Goal: Task Accomplishment & Management: Use online tool/utility

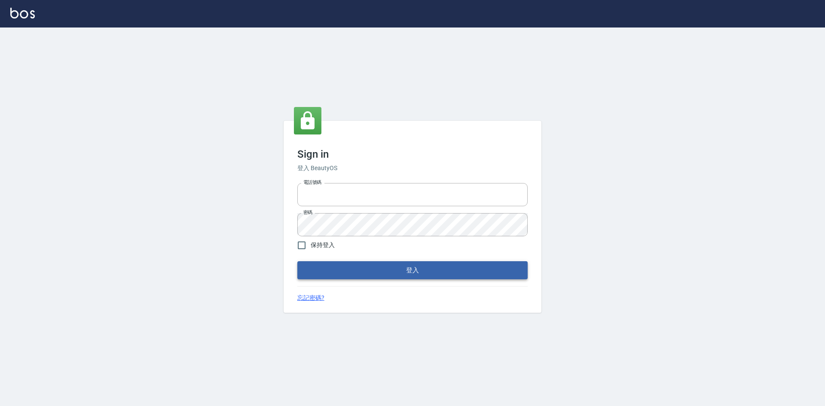
type input "0963852741"
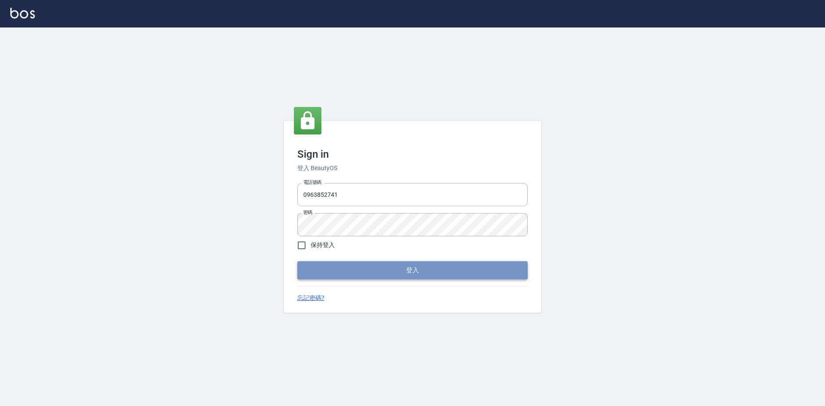
click at [346, 273] on button "登入" at bounding box center [412, 270] width 230 height 18
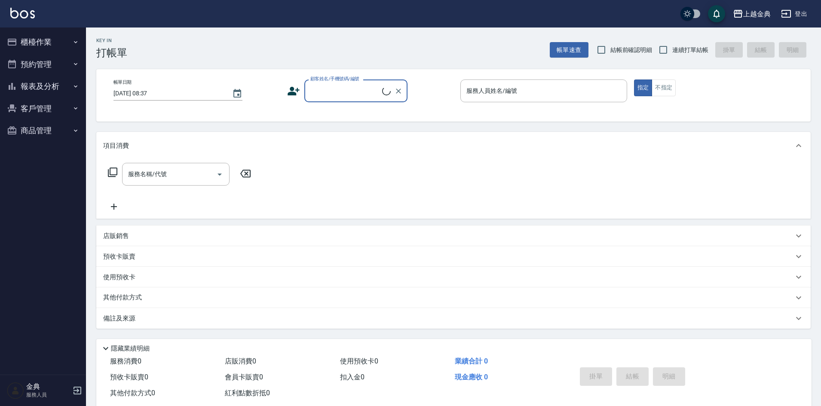
click at [47, 49] on button "櫃檯作業" at bounding box center [42, 42] width 79 height 22
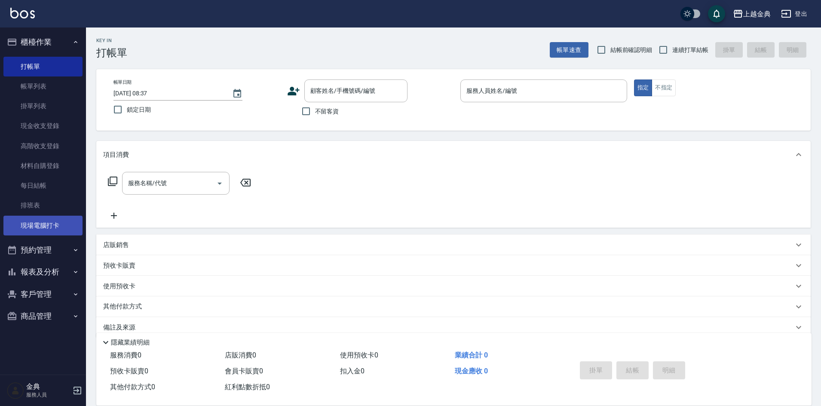
click at [49, 224] on link "現場電腦打卡" at bounding box center [42, 226] width 79 height 20
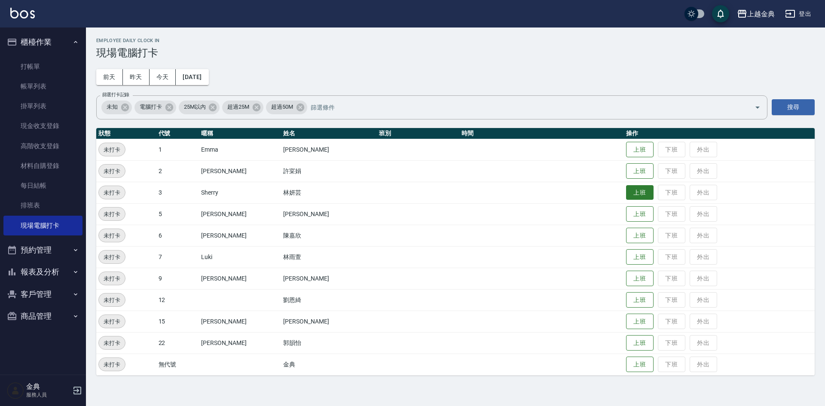
click at [627, 198] on button "上班" at bounding box center [639, 192] width 27 height 15
click at [165, 79] on button "今天" at bounding box center [163, 77] width 27 height 16
click at [626, 278] on button "上班" at bounding box center [639, 278] width 27 height 15
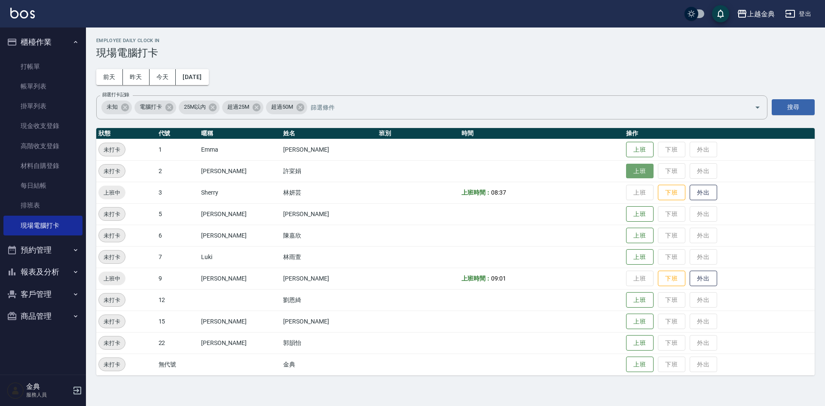
click at [631, 170] on button "上班" at bounding box center [639, 171] width 27 height 15
click at [626, 343] on button "上班" at bounding box center [639, 343] width 27 height 15
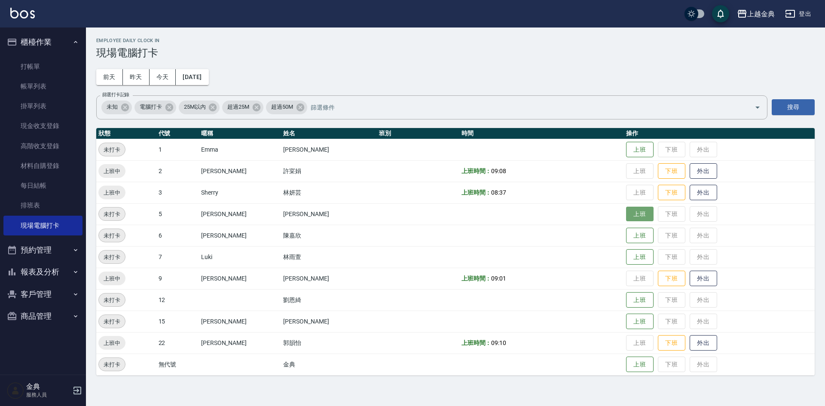
click at [626, 212] on button "上班" at bounding box center [639, 214] width 27 height 15
